Goal: Check status: Check status

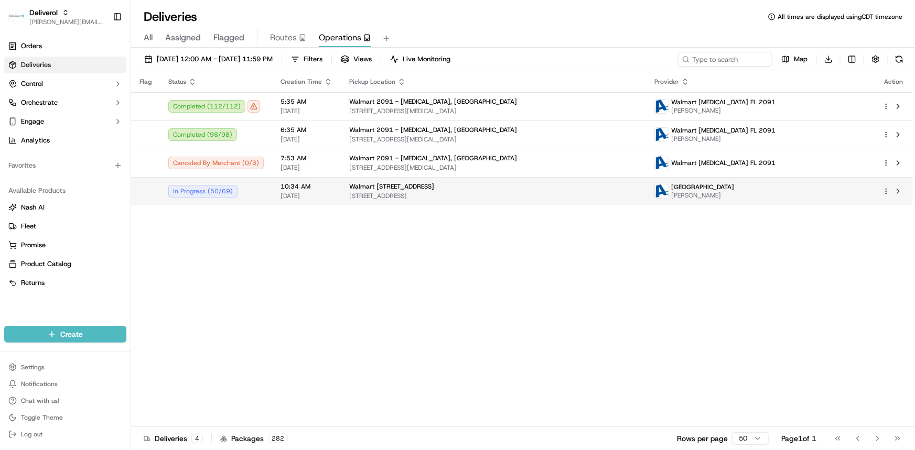
click at [887, 191] on html "Deliverol dayle.kruger@deliverol.com Toggle Sidebar Orders Deliveries Control O…" at bounding box center [457, 225] width 915 height 450
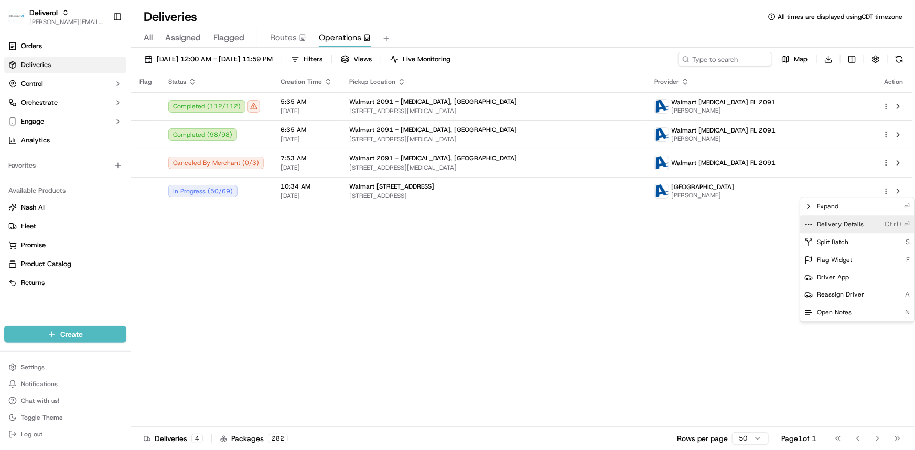
click at [855, 228] on span "Delivery Details" at bounding box center [840, 224] width 47 height 8
click at [283, 62] on html "Deliverol dayle.kruger@deliverol.com Toggle Sidebar Orders Deliveries Control O…" at bounding box center [457, 225] width 915 height 450
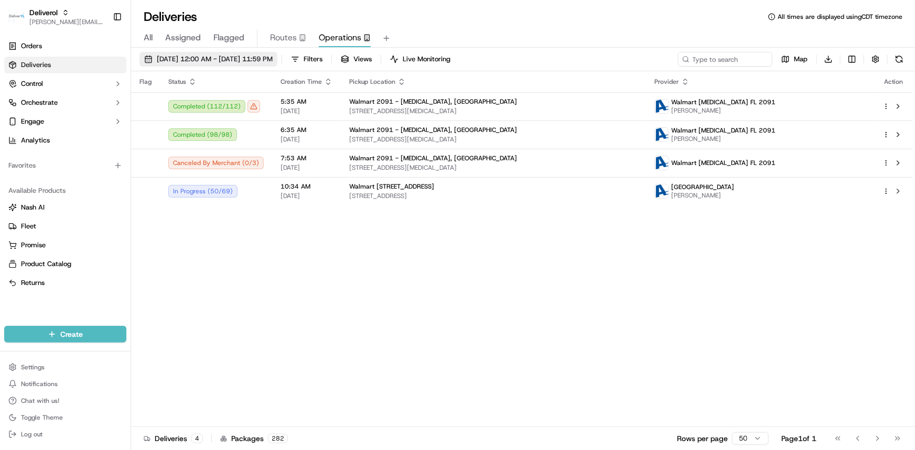
click at [265, 59] on span "09/19/2025 12:00 AM - 09/19/2025 11:59 PM" at bounding box center [215, 59] width 116 height 9
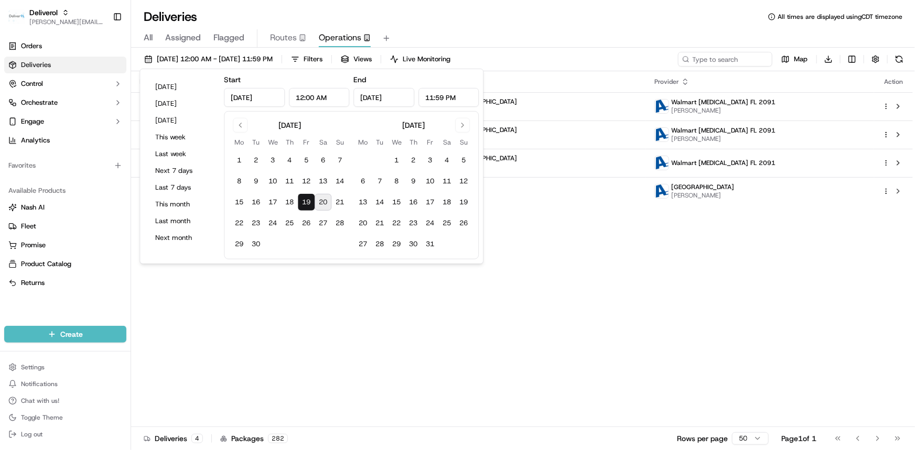
click at [325, 207] on button "20" at bounding box center [323, 202] width 17 height 17
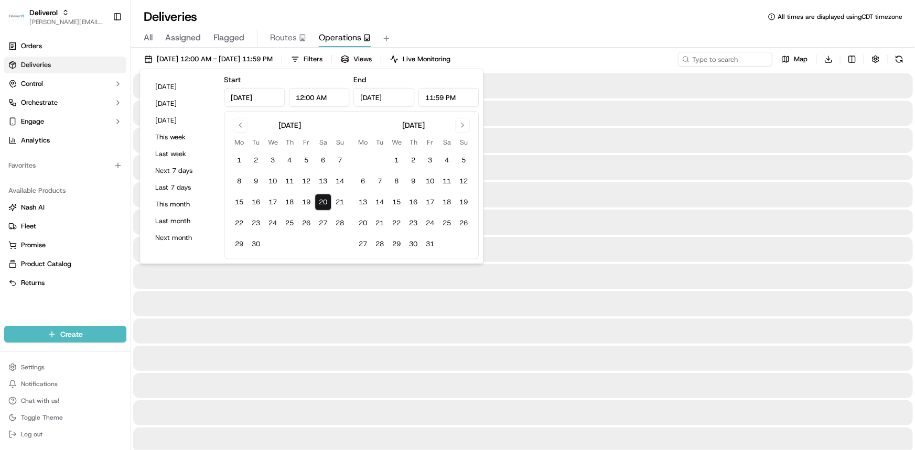
type input "Sep 20, 2025"
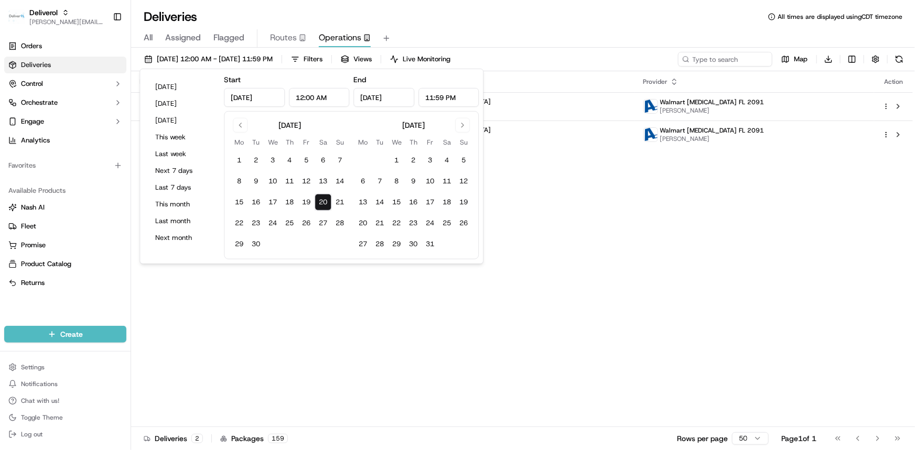
click at [594, 26] on div "All Assigned Flagged Routes Operations" at bounding box center [523, 36] width 784 height 23
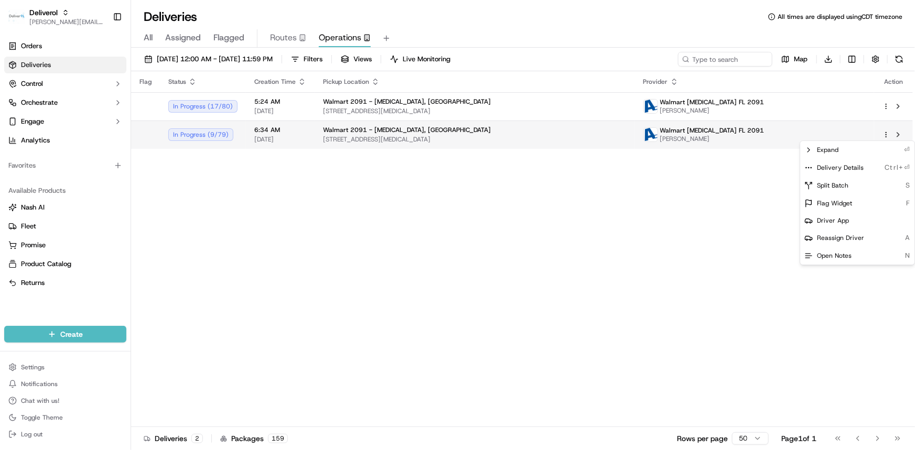
click at [886, 136] on html "Deliverol dayle.kruger@deliverol.com Toggle Sidebar Orders Deliveries Control O…" at bounding box center [457, 225] width 915 height 450
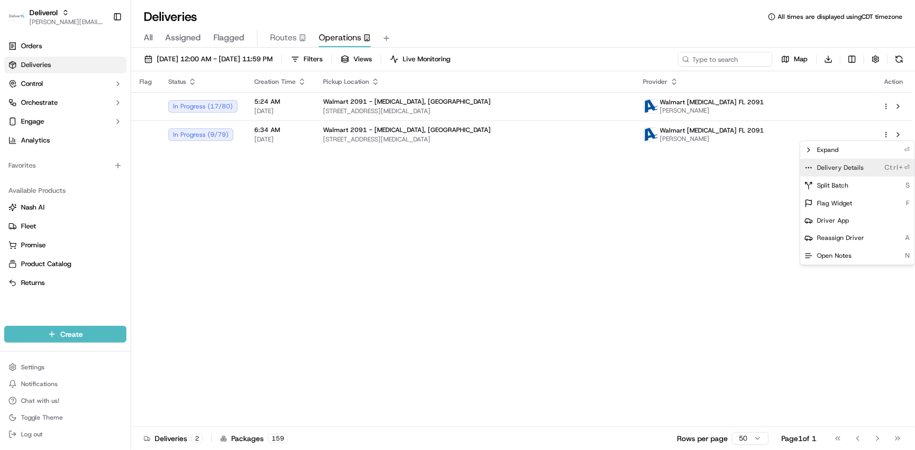
click at [836, 168] on span "Delivery Details" at bounding box center [840, 168] width 47 height 8
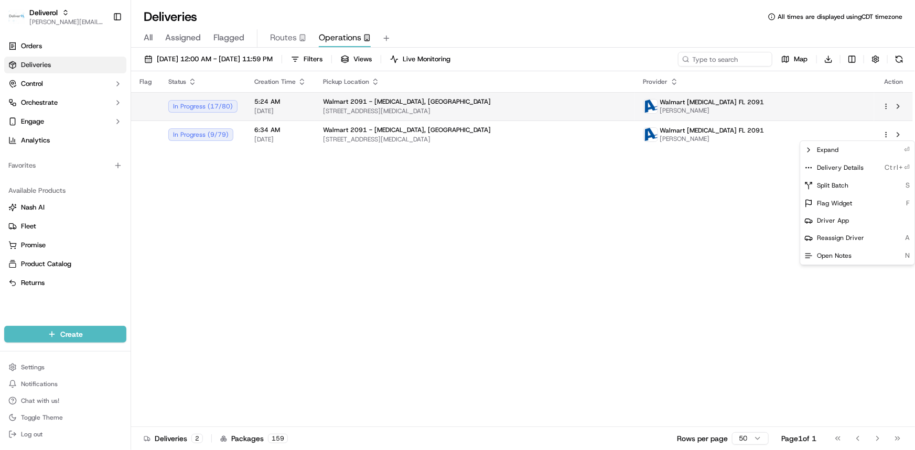
click at [885, 106] on html "Deliverol dayle.kruger@deliverol.com Toggle Sidebar Orders Deliveries Control O…" at bounding box center [457, 225] width 915 height 450
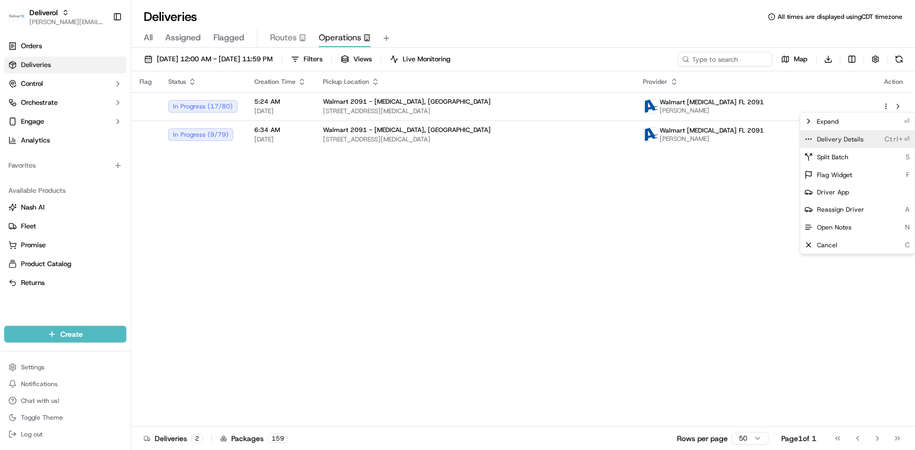
click at [856, 137] on span "Delivery Details" at bounding box center [840, 139] width 47 height 8
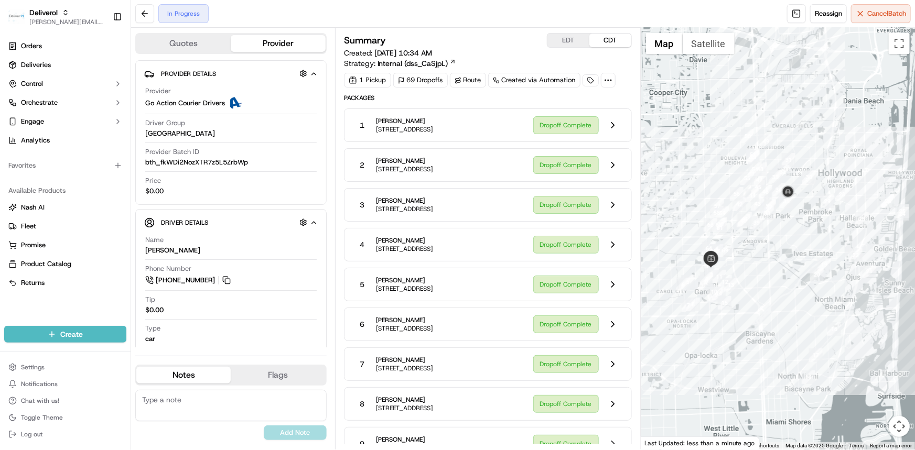
drag, startPoint x: 772, startPoint y: 231, endPoint x: 787, endPoint y: 283, distance: 53.9
click at [787, 283] on div at bounding box center [778, 239] width 274 height 422
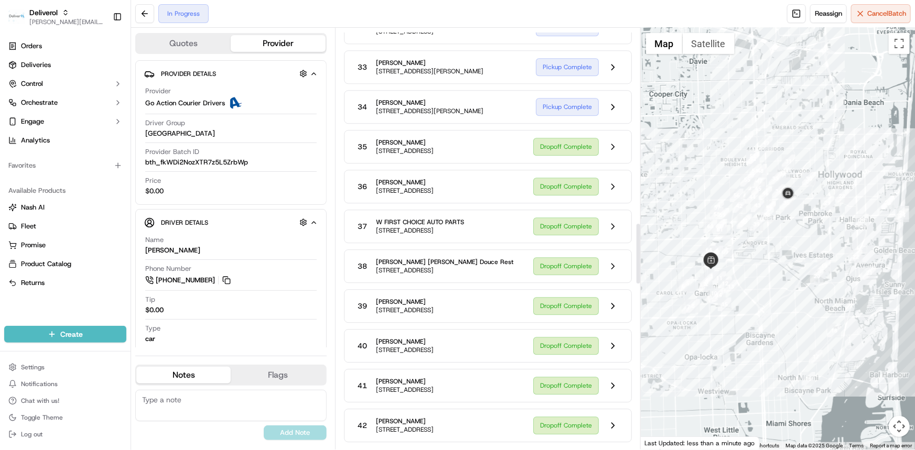
scroll to position [1350, 0]
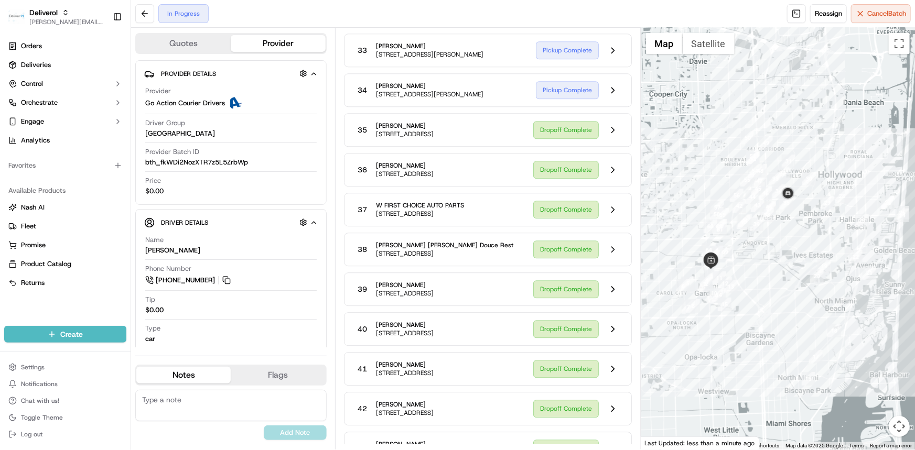
click at [433, 138] on span "5032 SW 19th St, West Park, FL 33023, US" at bounding box center [405, 134] width 58 height 8
click at [611, 140] on button at bounding box center [613, 130] width 20 height 20
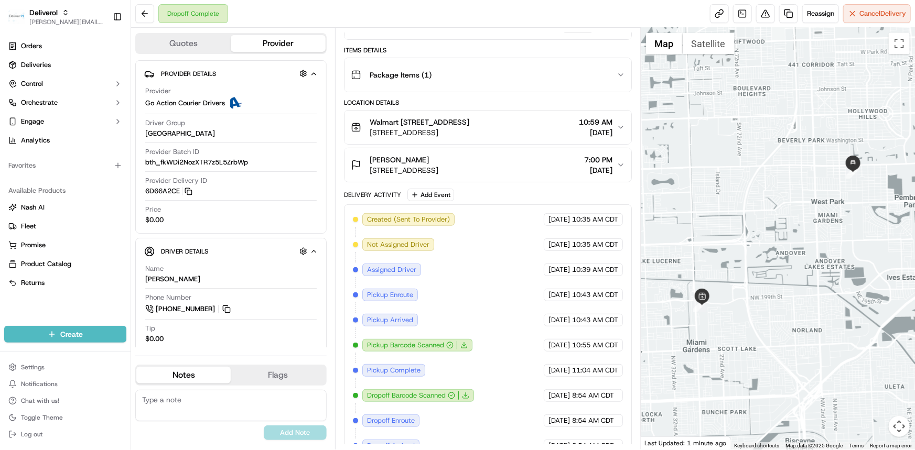
scroll to position [139, 0]
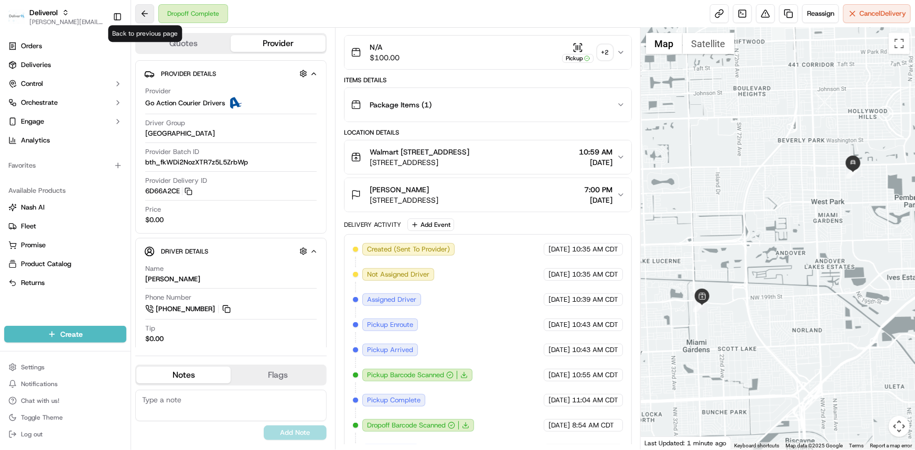
click at [142, 15] on button at bounding box center [144, 13] width 19 height 19
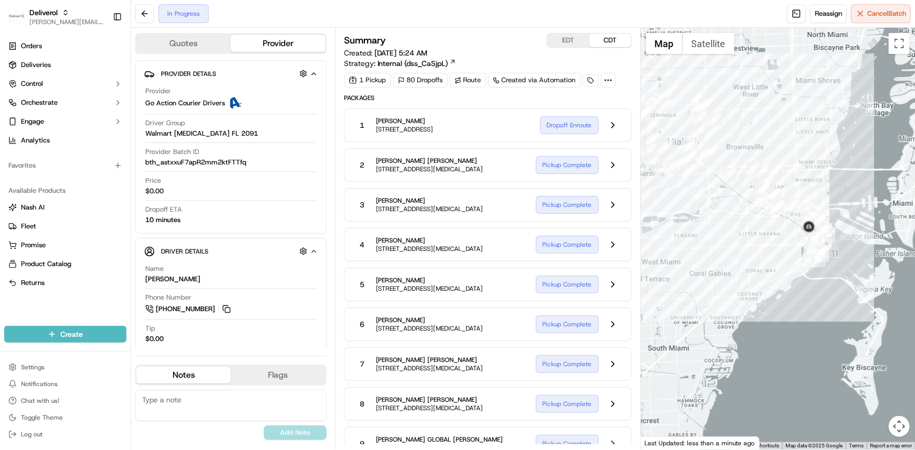
drag, startPoint x: 743, startPoint y: 278, endPoint x: 667, endPoint y: 220, distance: 95.4
click at [667, 220] on div at bounding box center [778, 239] width 274 height 422
